Goal: Complete application form: Complete application form

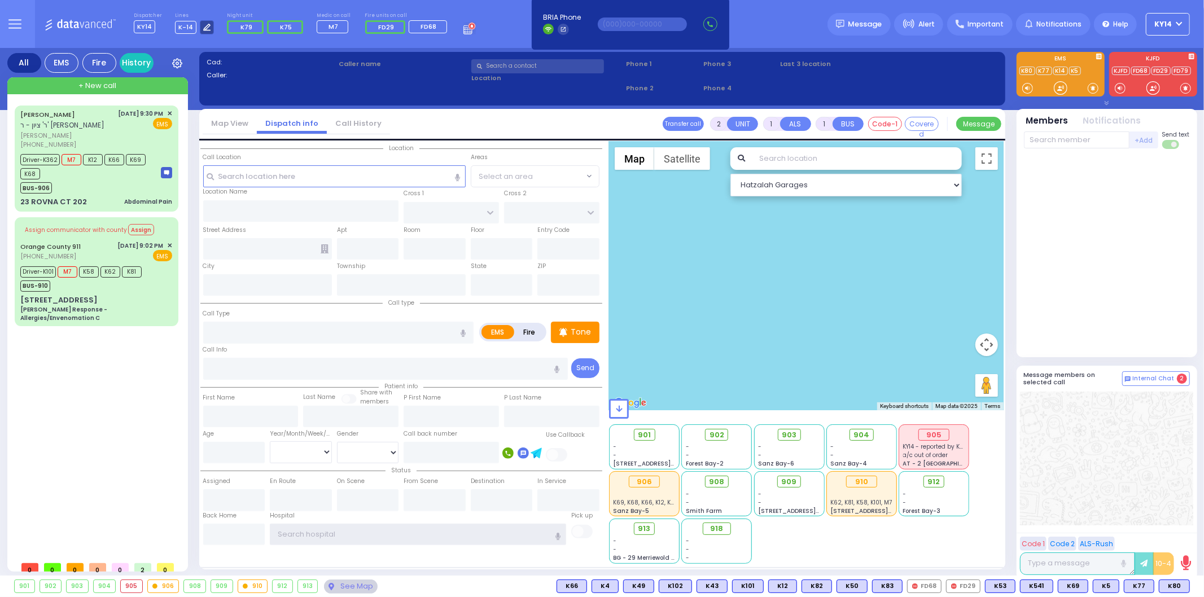
type input "ky14"
click at [203, 26] on icon at bounding box center [206, 27] width 7 height 7
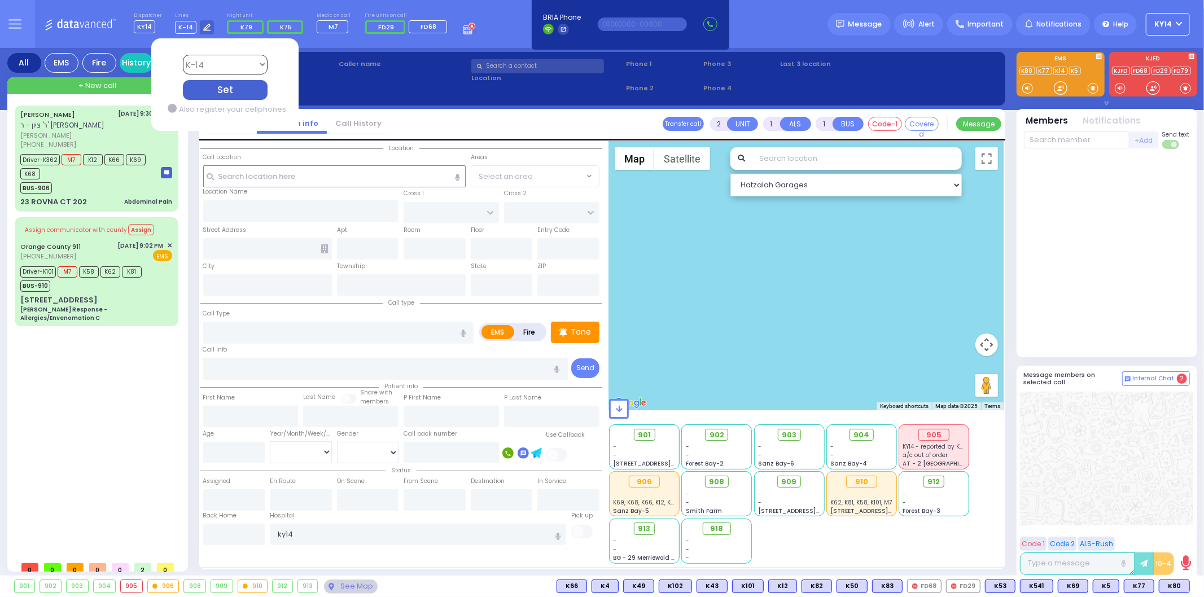
click at [218, 63] on select "Bay K-14 K-16 K-18 K-40 K-6 K-61 K-63 K-67 K-72 Medic 7 K-68 K-48 D-801 D-802 D…" at bounding box center [224, 65] width 85 height 20
select select "4"
click at [182, 55] on select "Bay K-14 K-16 K-18 K-40 K-6 K-61 K-63 K-67 K-72 Medic 7 K-68 K-48 D-801 D-802 D…" at bounding box center [224, 65] width 85 height 20
click at [222, 93] on div "Set" at bounding box center [224, 90] width 85 height 20
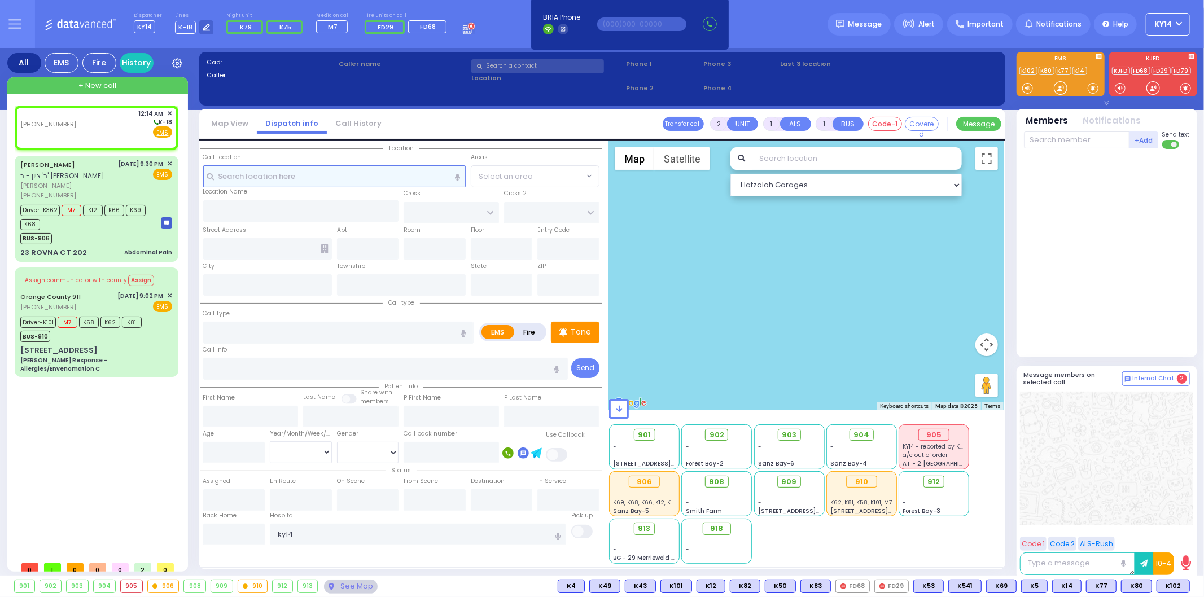
select select
radio input "true"
select select
type input "00:14"
select select "Hatzalah Garages"
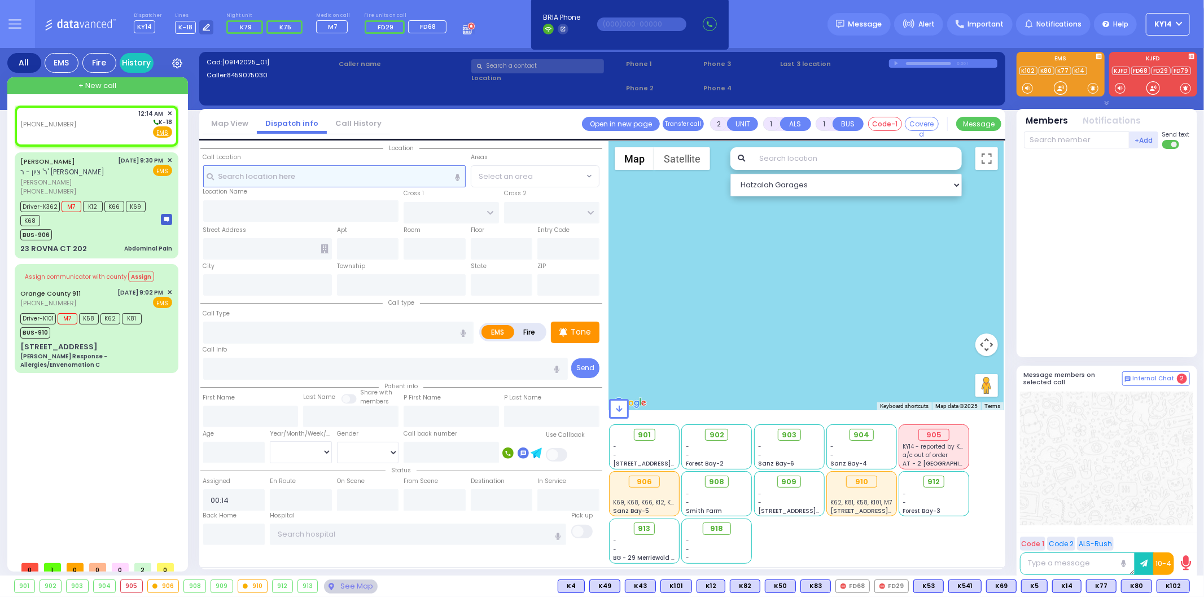
select select
radio input "true"
select select
select select "Hatzalah Garages"
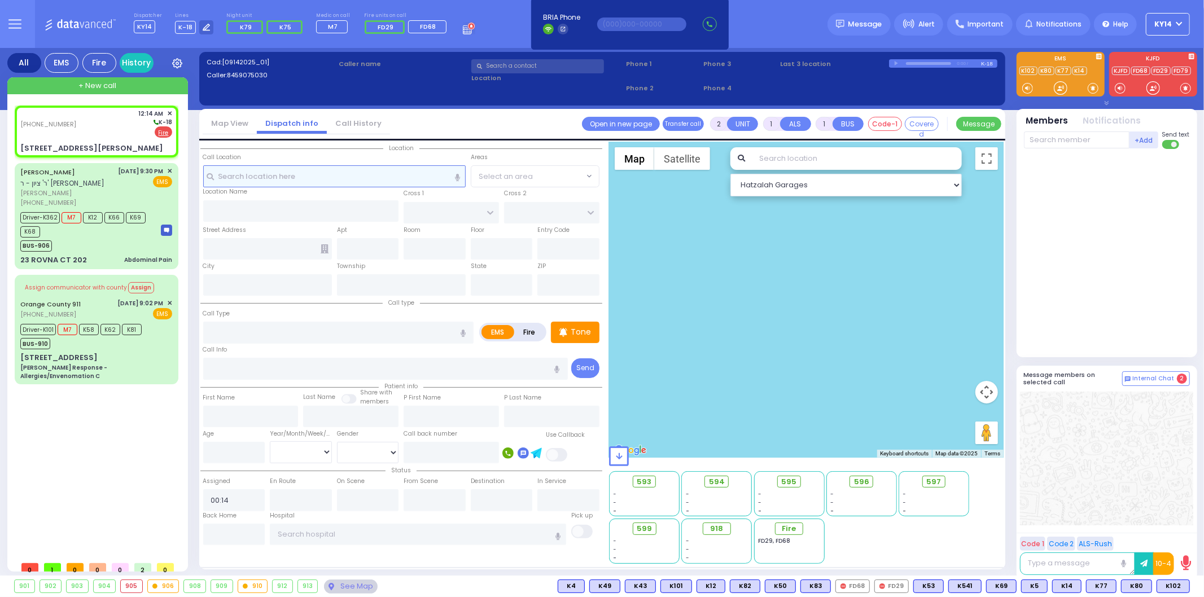
select select
radio input "false"
radio input "true"
select select
type input "ACRES RD"
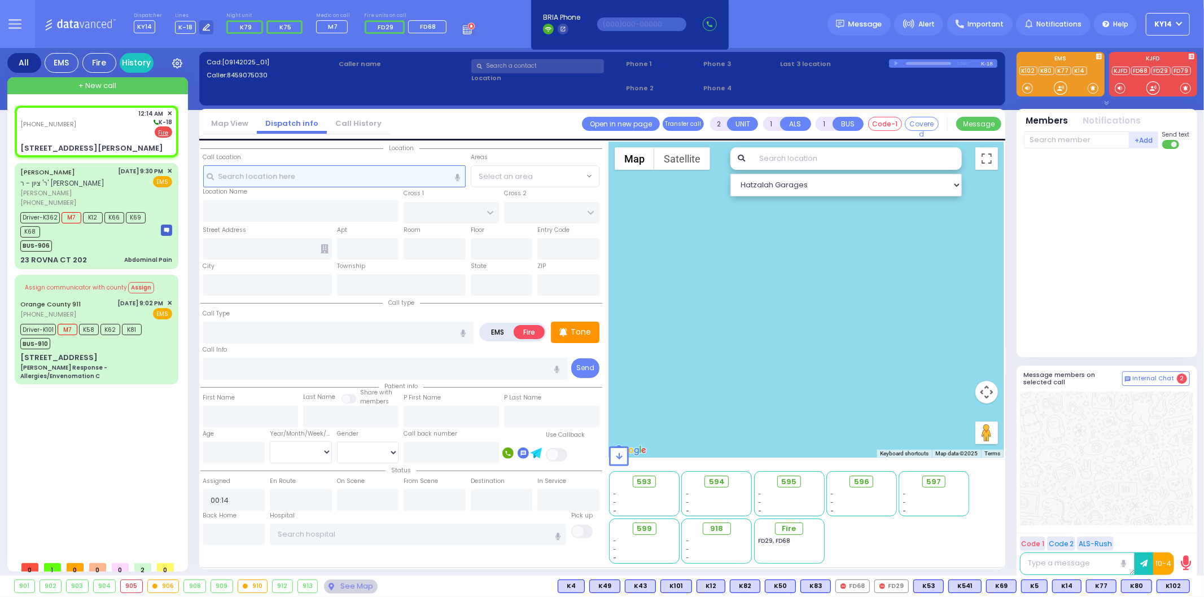
type input "[STREET_ADDRESS][PERSON_NAME]"
type input "Monroe"
type input "[US_STATE]"
type input "10950"
select select "Hatzalah Garages"
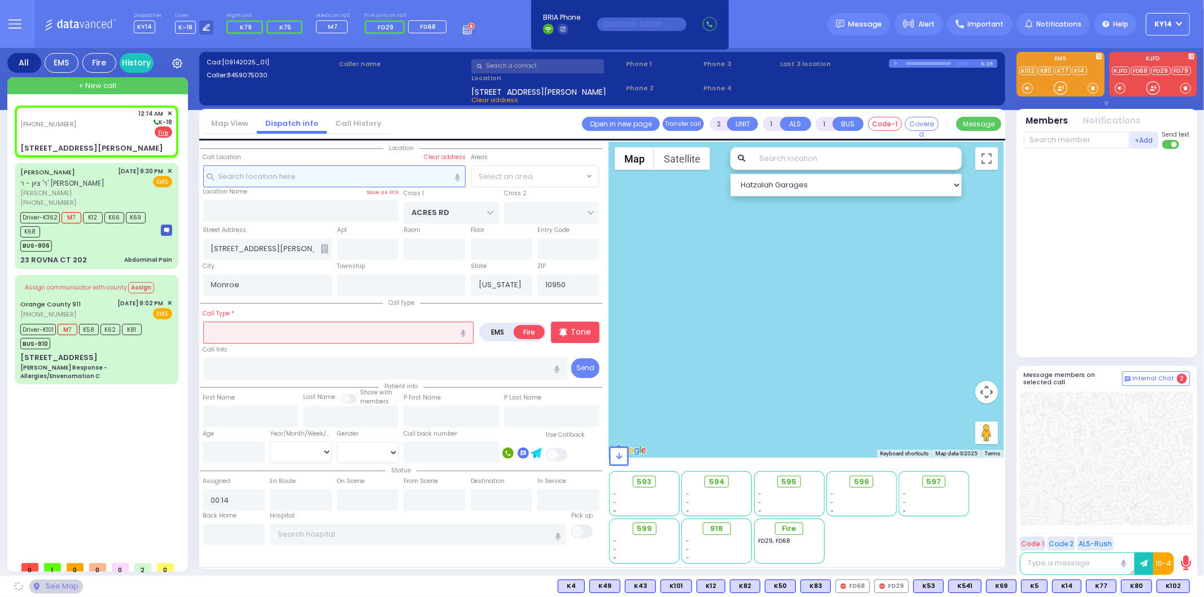
select select "PALM TREE"
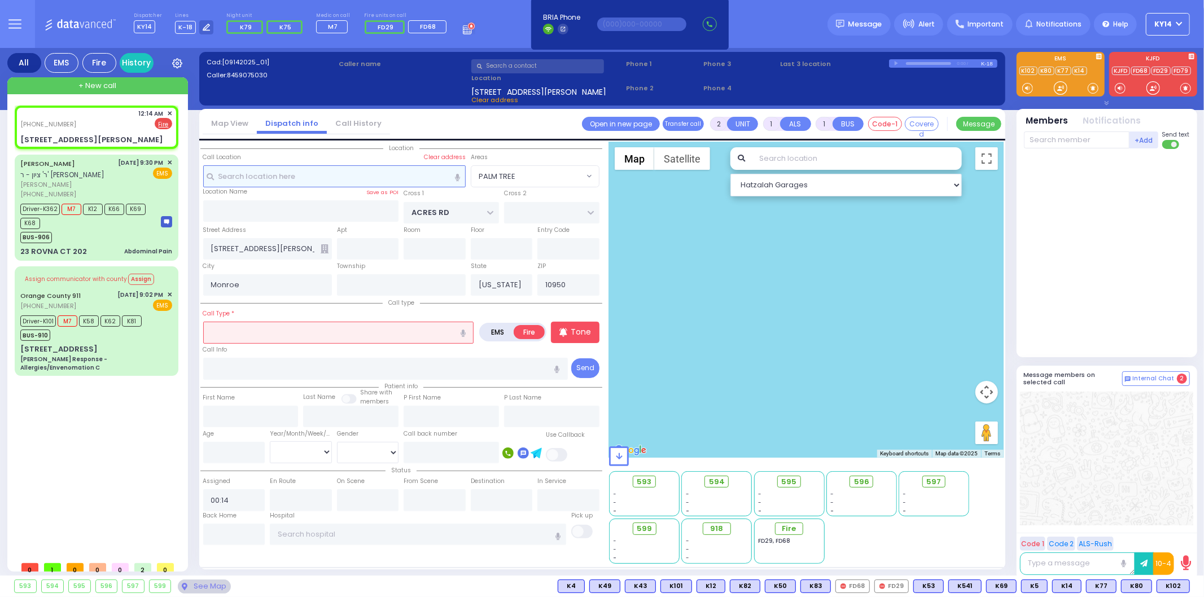
select select
radio input "true"
select select
select select "Hatzalah Garages"
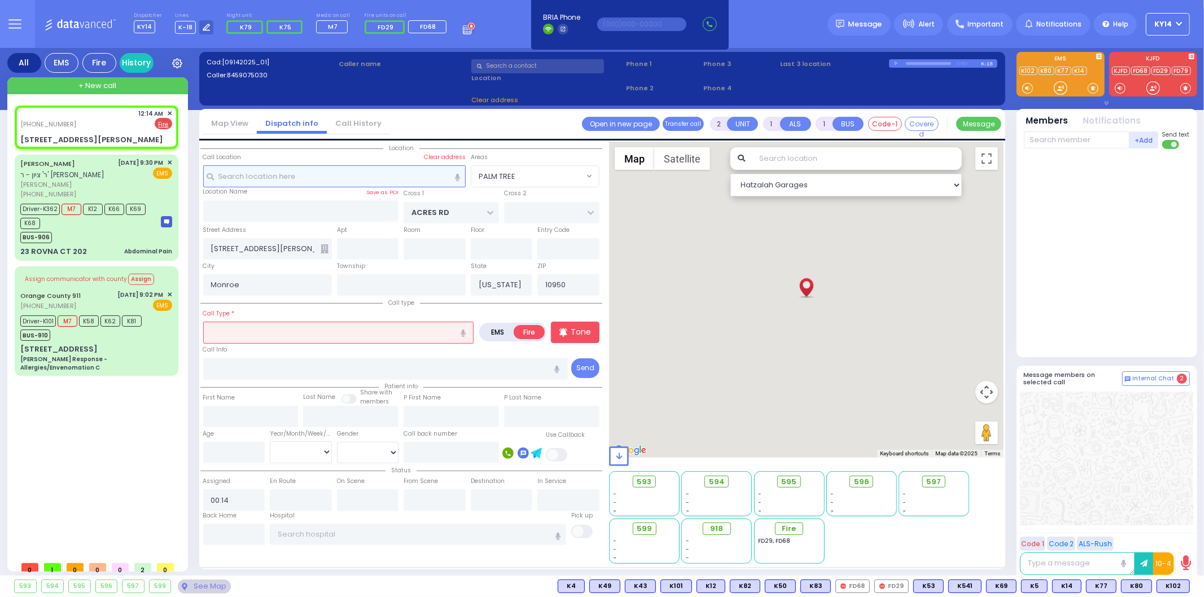
select select "PALM TREE"
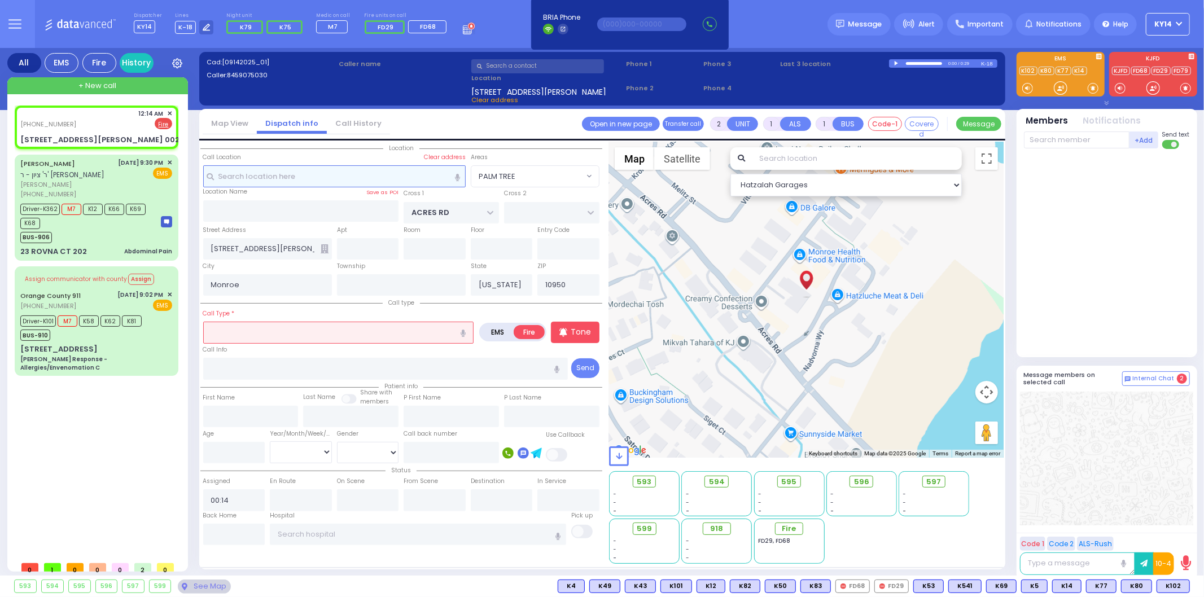
select select
radio input "true"
select select
select select "Hatzalah Garages"
type input "002"
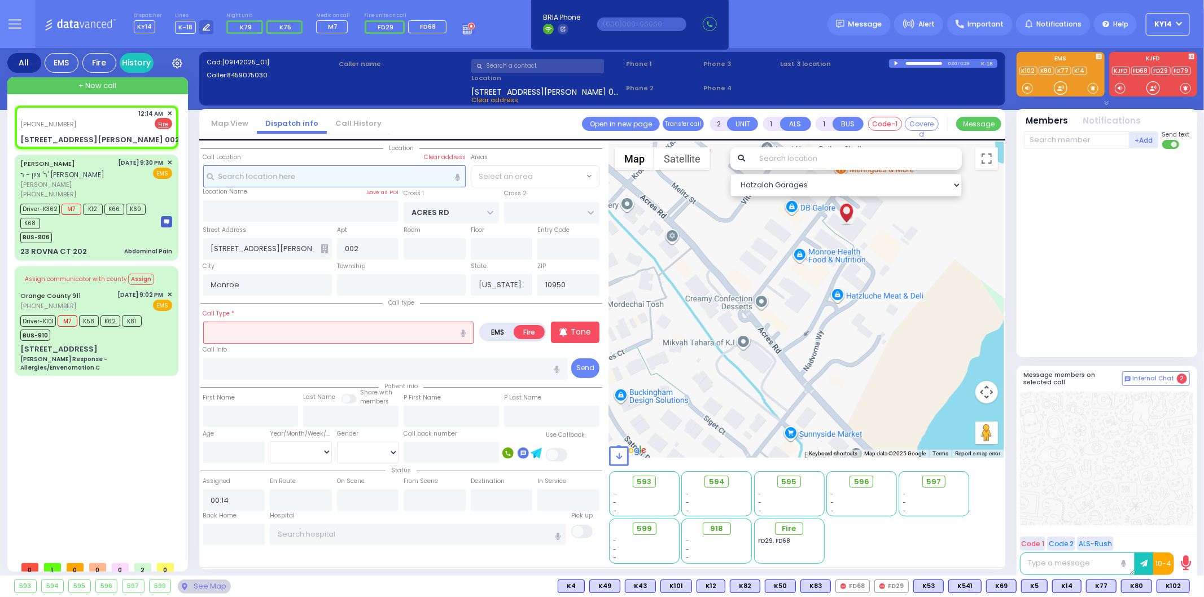
select select "PALM TREE"
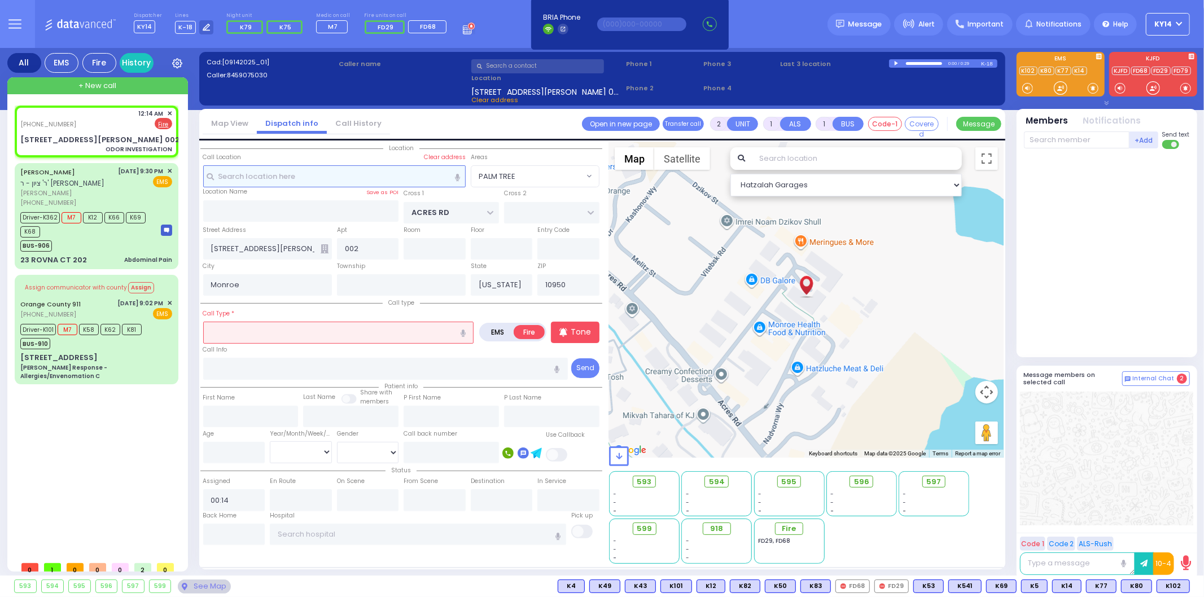
type input "0"
select select
type input "ODOR INVESTIGATION"
radio input "true"
select select
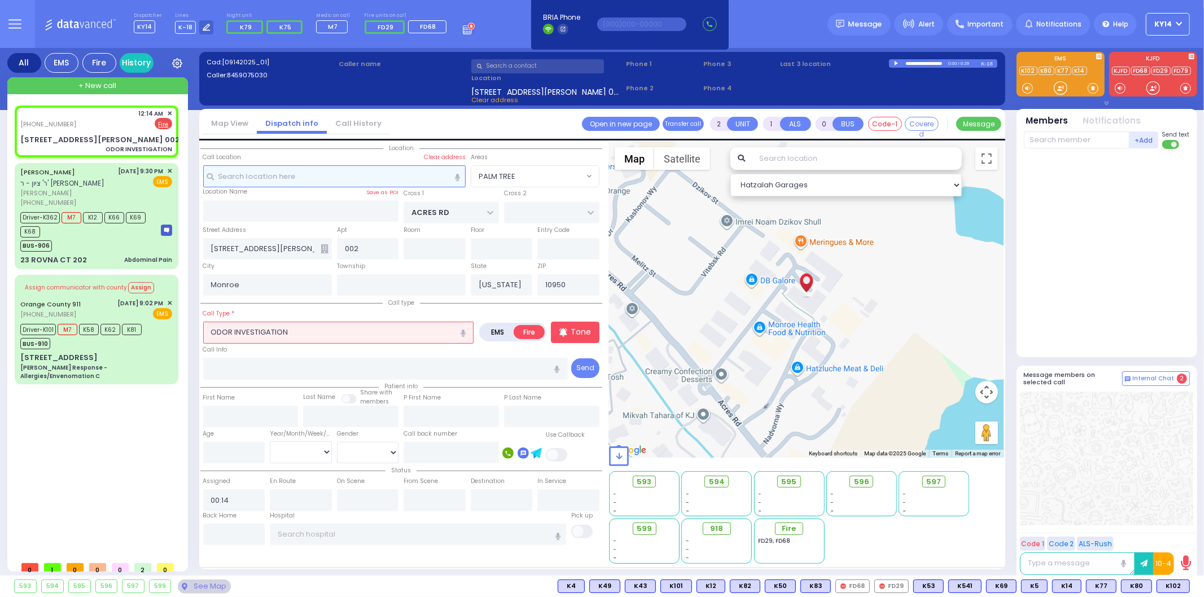
select select "Hatzalah Garages"
select select
radio input "true"
select select
select select "Hatzalah Garages"
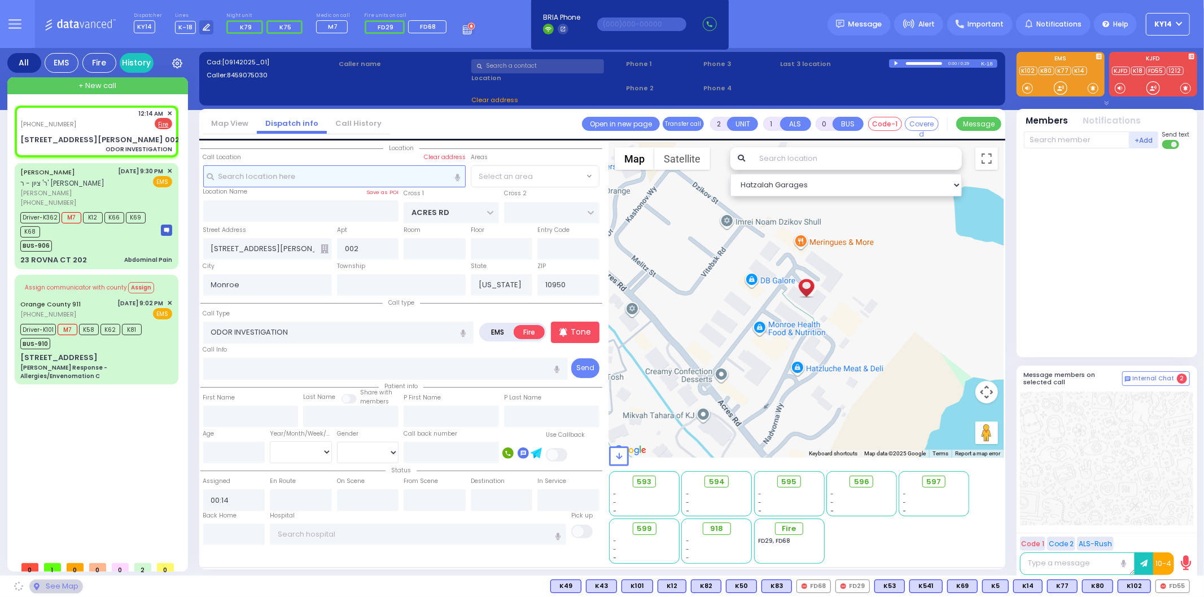
select select "PALM TREE"
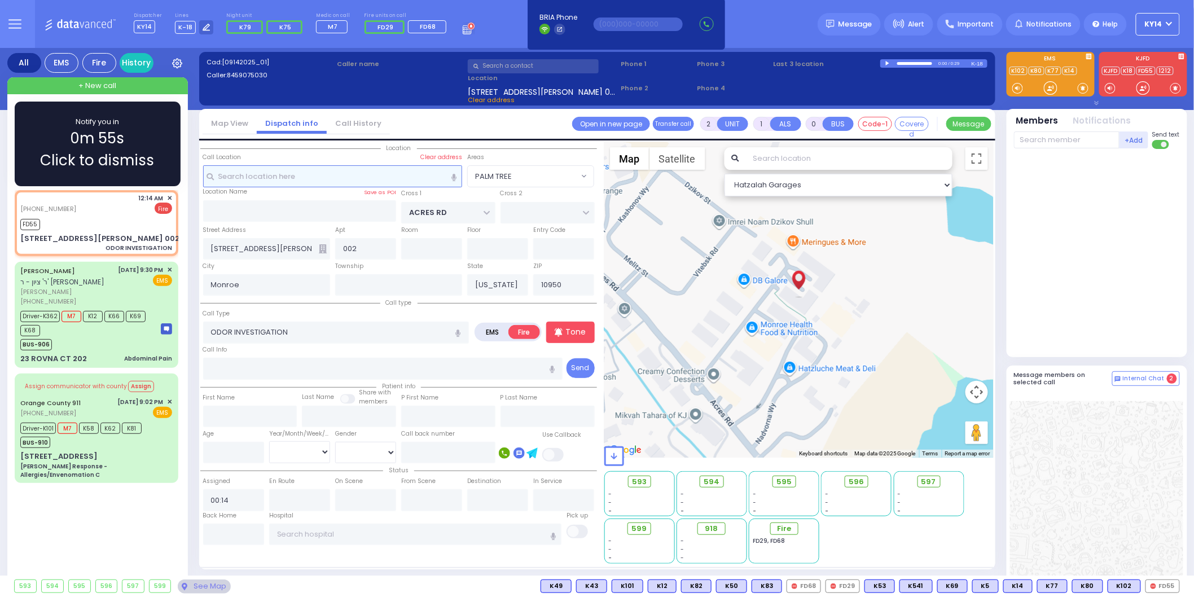
select select
radio input "true"
select select
type input "00:15"
select select "Hatzalah Garages"
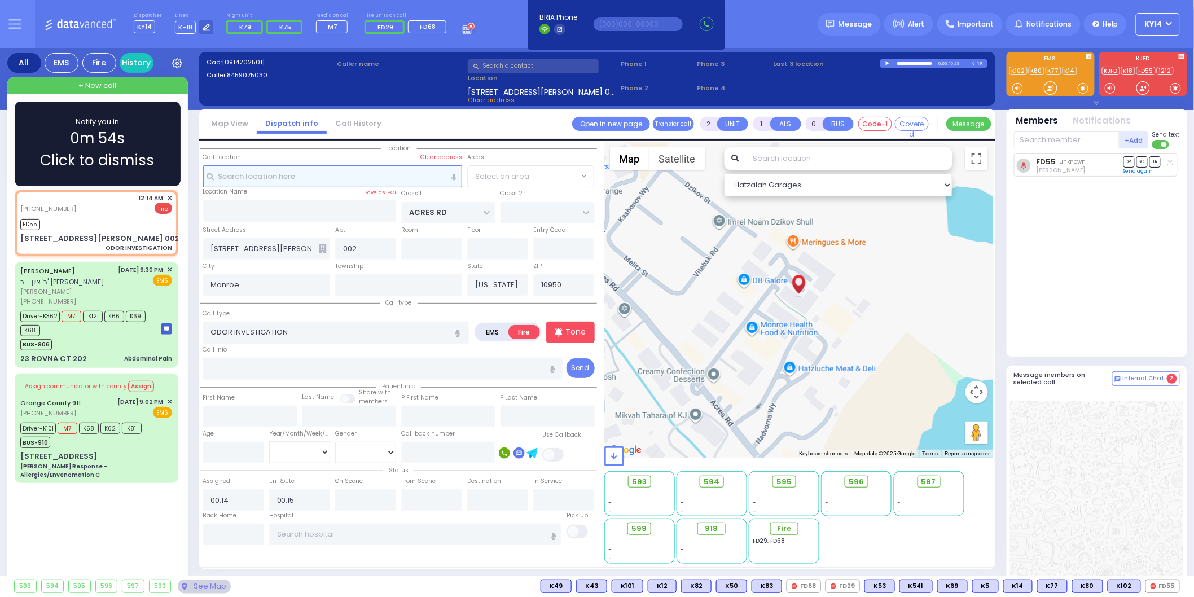
select select "PALM TREE"
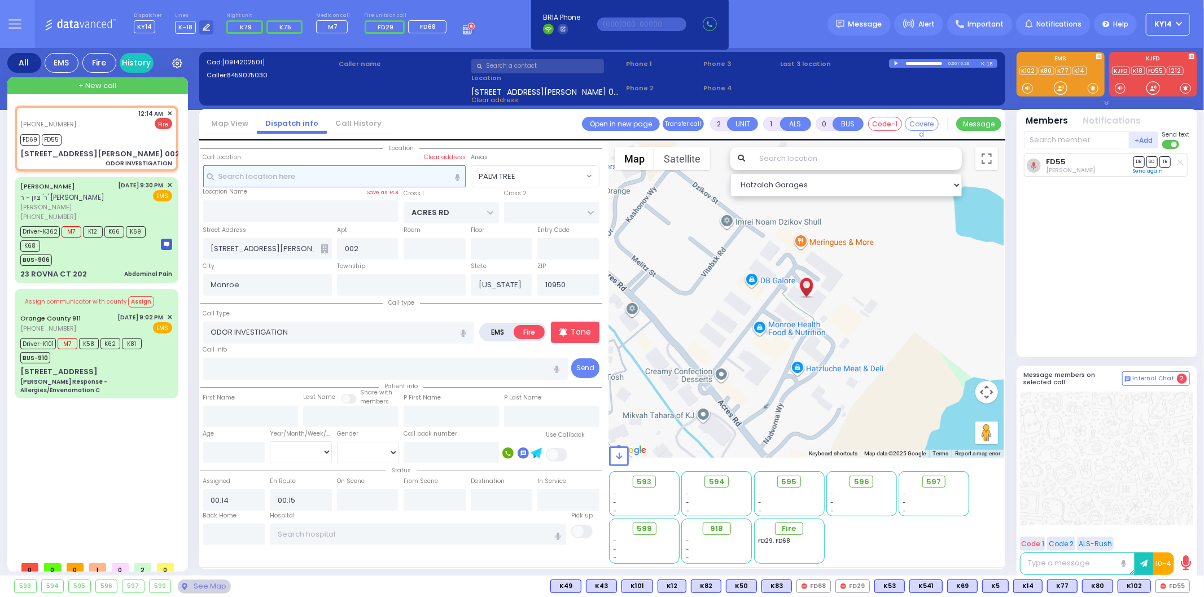
select select
radio input "true"
select select
select select "Hatzalah Garages"
select select "PALM TREE"
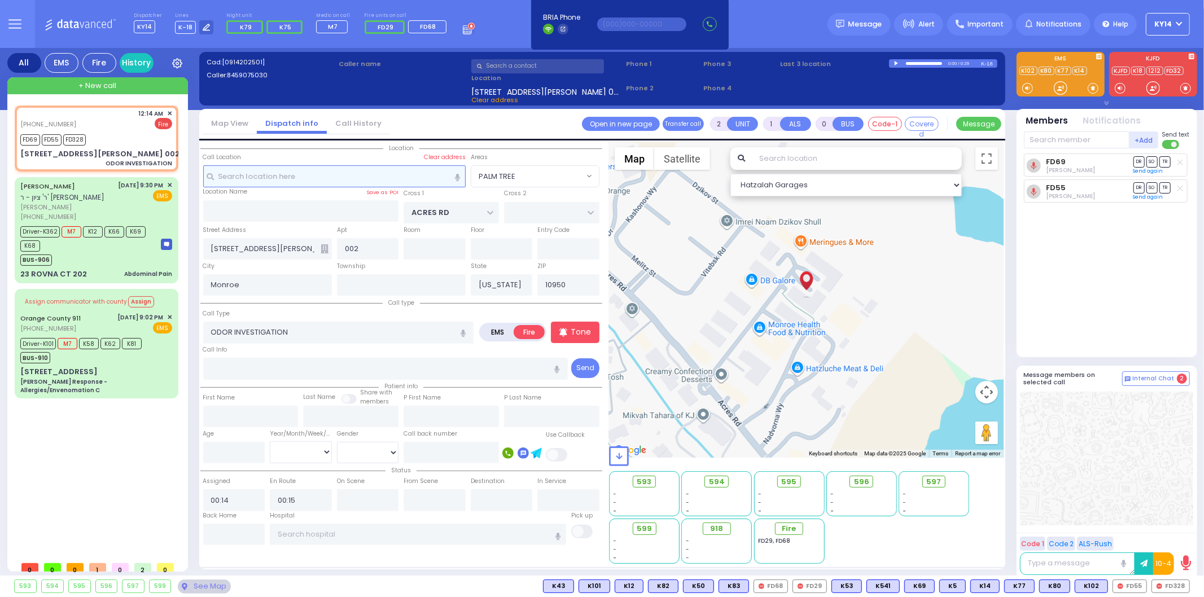
select select
radio input "true"
select select
select select "Hatzalah Garages"
select select "PALM TREE"
